Goal: Transaction & Acquisition: Obtain resource

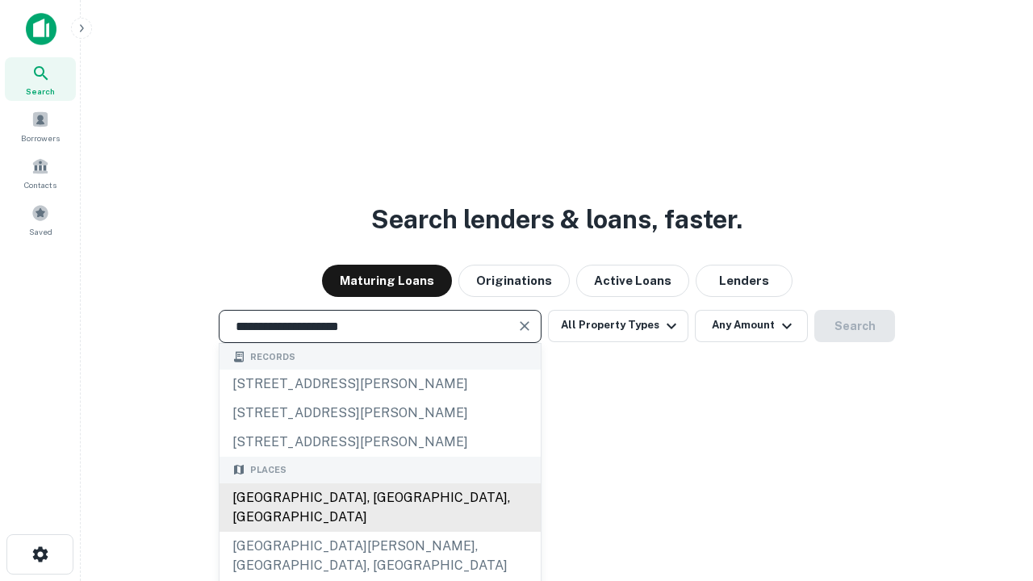
click at [379, 532] on div "[GEOGRAPHIC_DATA], [GEOGRAPHIC_DATA], [GEOGRAPHIC_DATA]" at bounding box center [380, 508] width 321 height 48
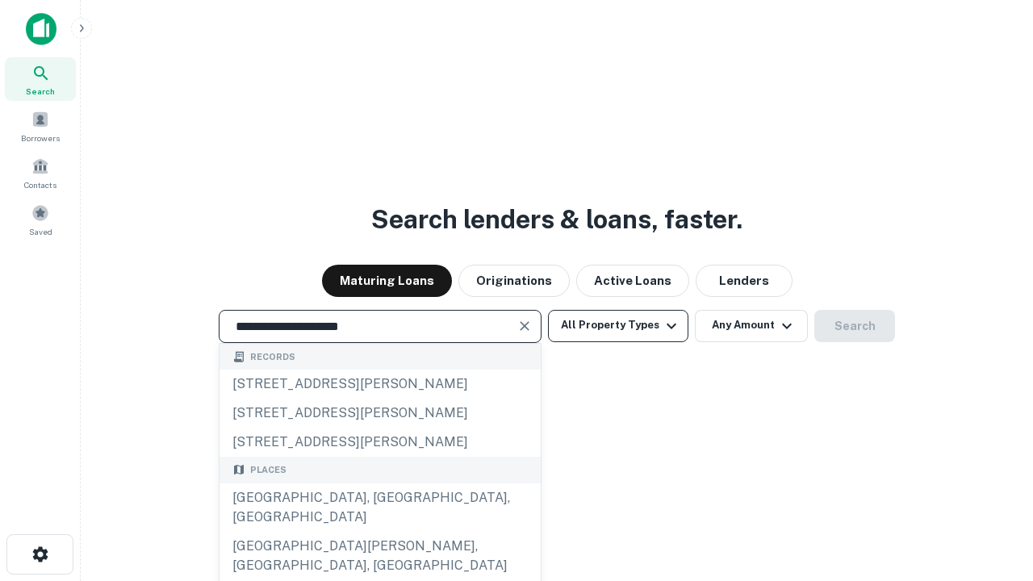
type input "**********"
click at [618, 325] on button "All Property Types" at bounding box center [618, 326] width 140 height 32
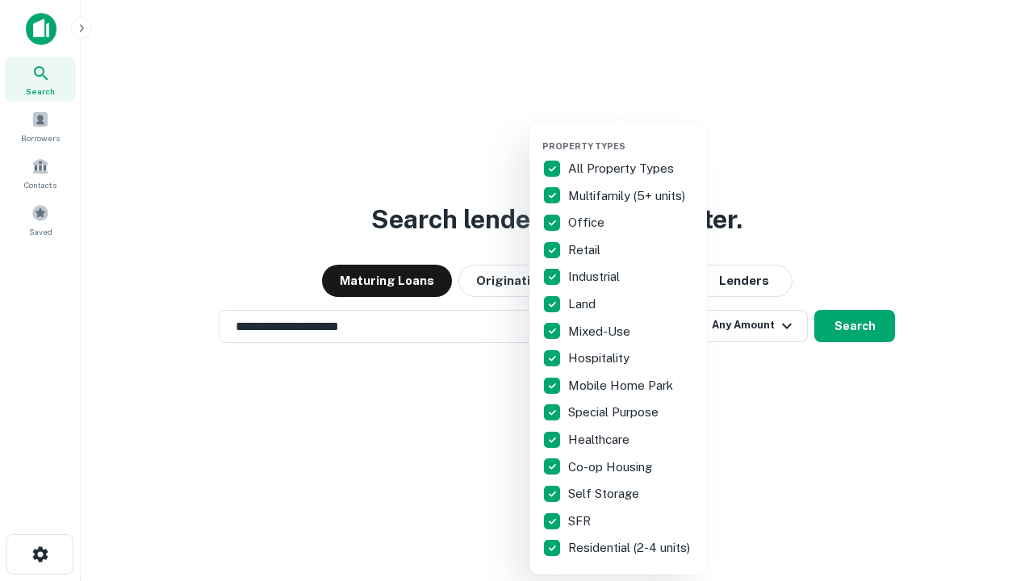
click at [631, 136] on button "button" at bounding box center [632, 136] width 178 height 1
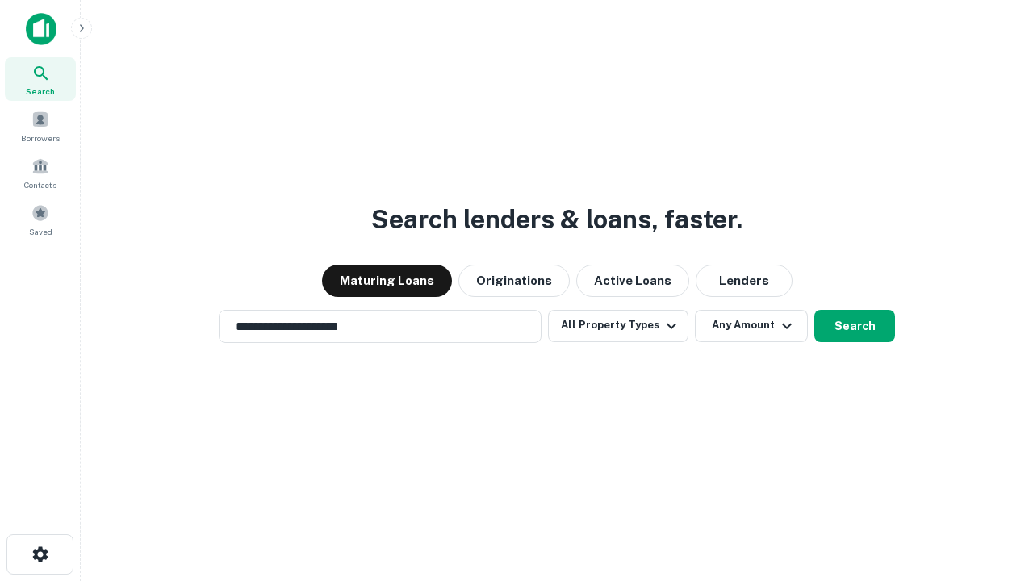
scroll to position [10, 195]
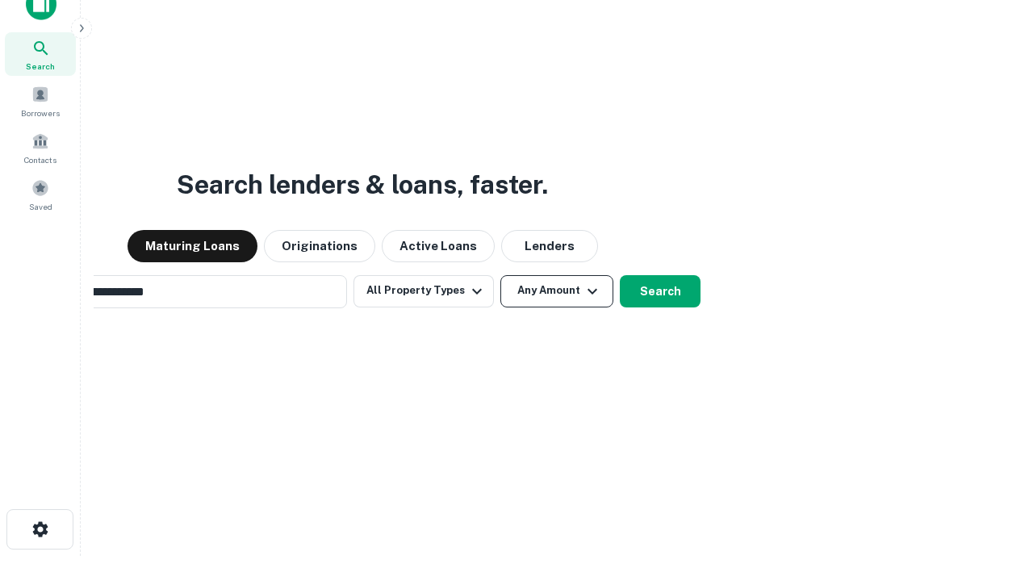
click at [501, 275] on button "Any Amount" at bounding box center [557, 291] width 113 height 32
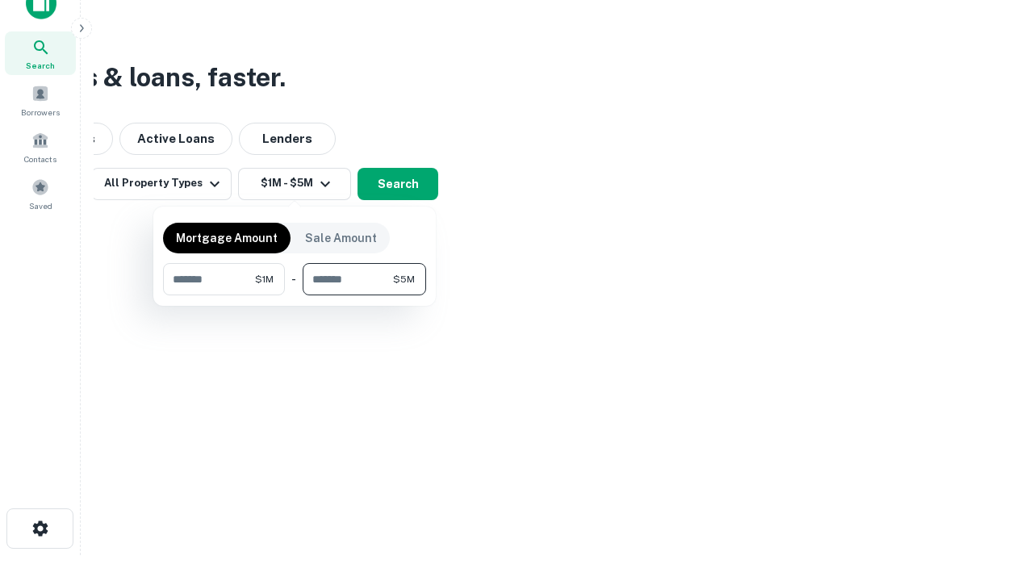
type input "*******"
click at [295, 295] on button "button" at bounding box center [294, 295] width 263 height 1
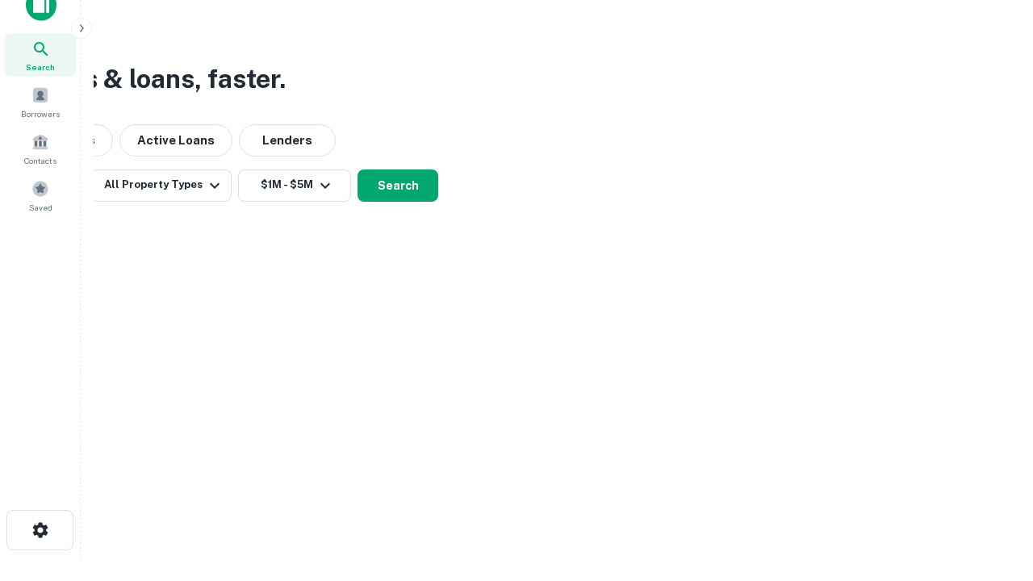
scroll to position [10, 298]
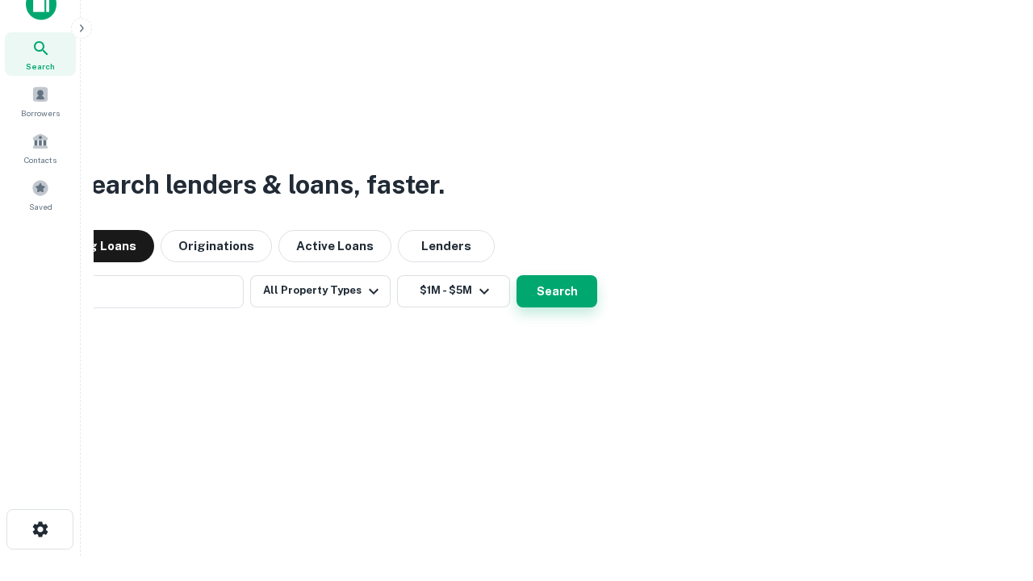
click at [517, 275] on button "Search" at bounding box center [557, 291] width 81 height 32
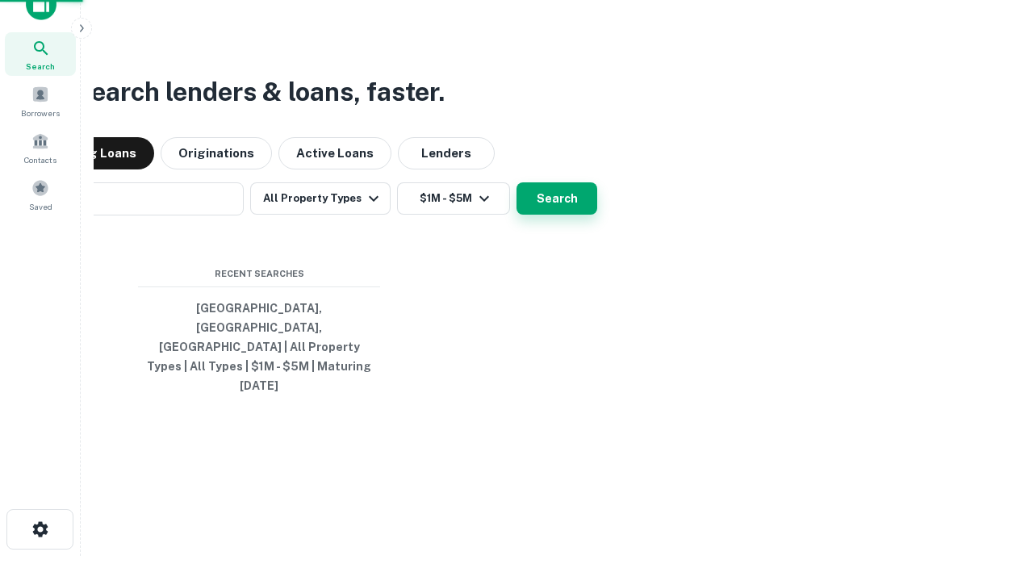
scroll to position [43, 457]
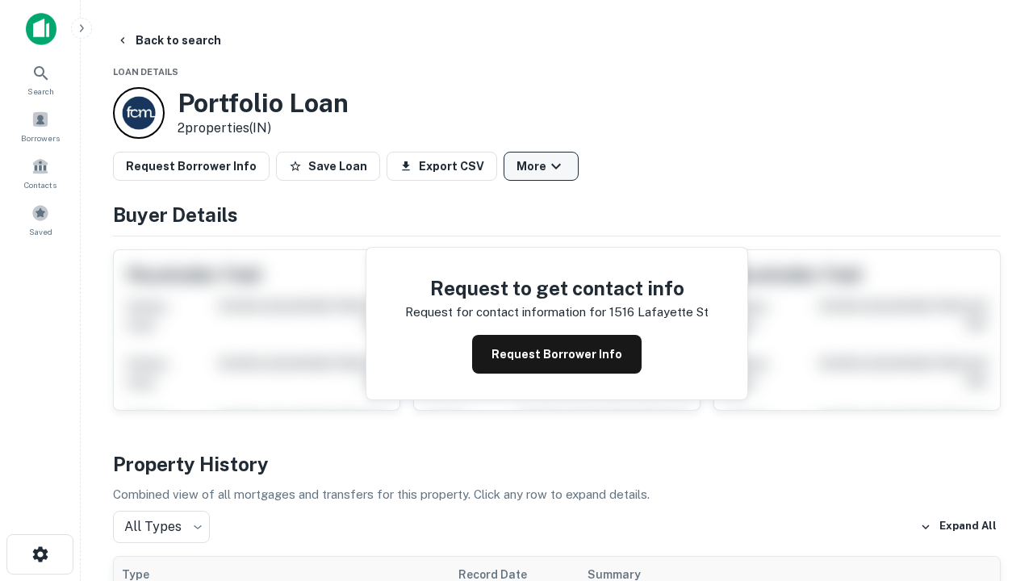
click at [541, 166] on button "More" at bounding box center [541, 166] width 75 height 29
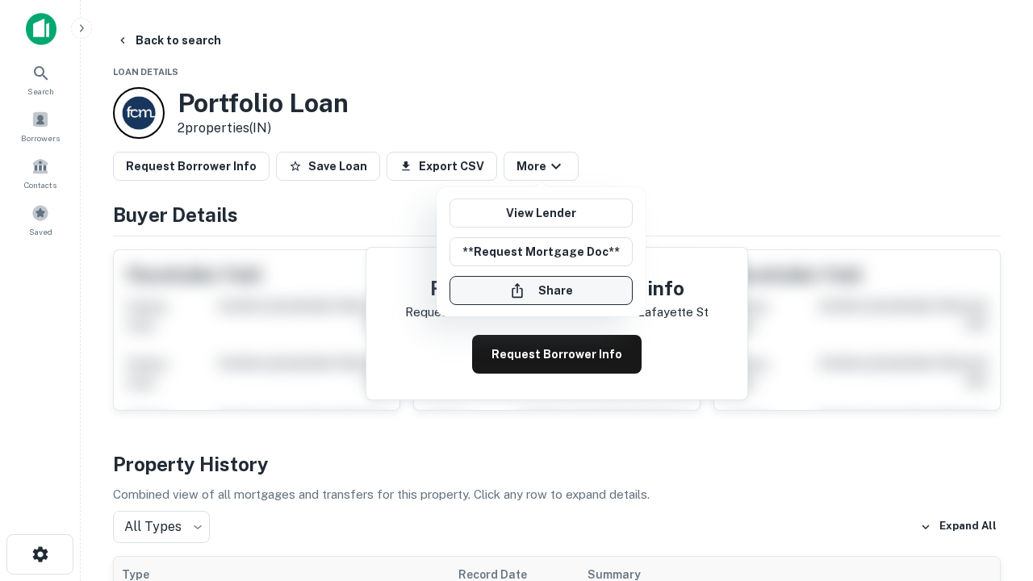
click at [541, 291] on button "Share" at bounding box center [541, 290] width 183 height 29
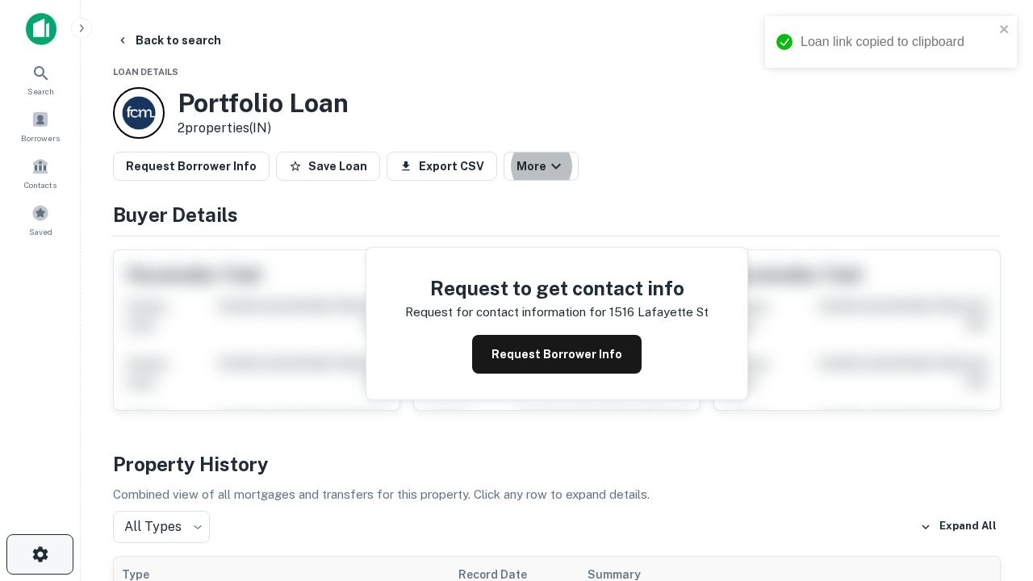
click at [40, 555] on icon "button" at bounding box center [40, 554] width 19 height 19
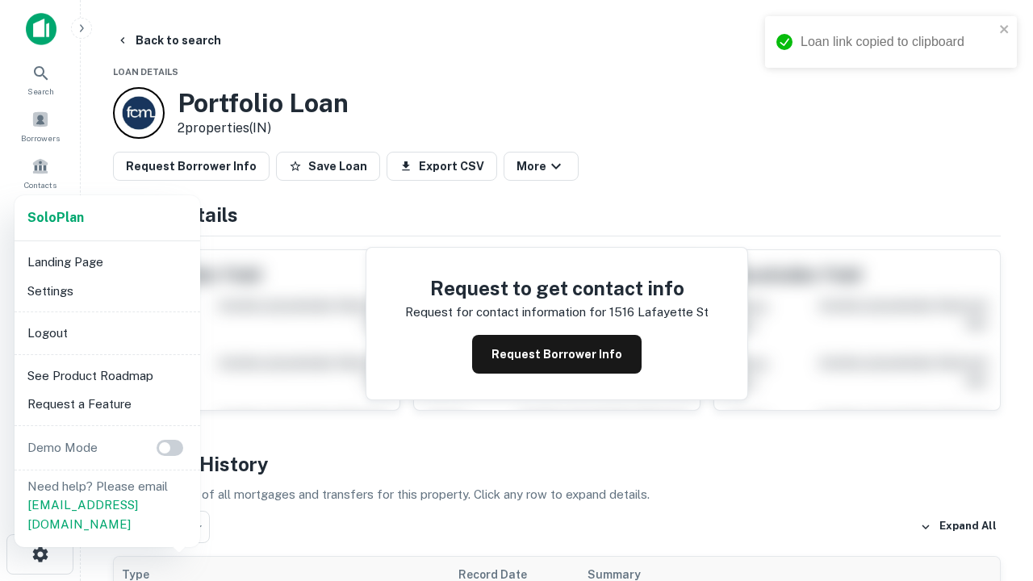
click at [107, 333] on li "Logout" at bounding box center [107, 333] width 173 height 29
